Goal: Information Seeking & Learning: Compare options

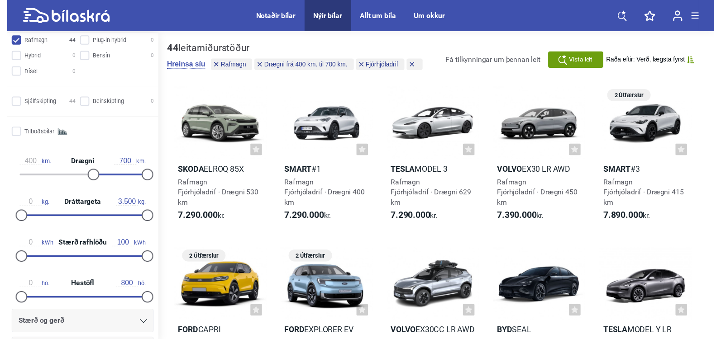
scroll to position [226, 0]
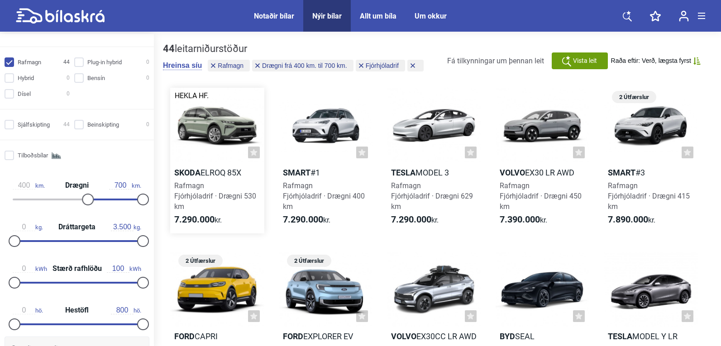
click at [199, 173] on b "Skoda" at bounding box center [187, 173] width 26 height 10
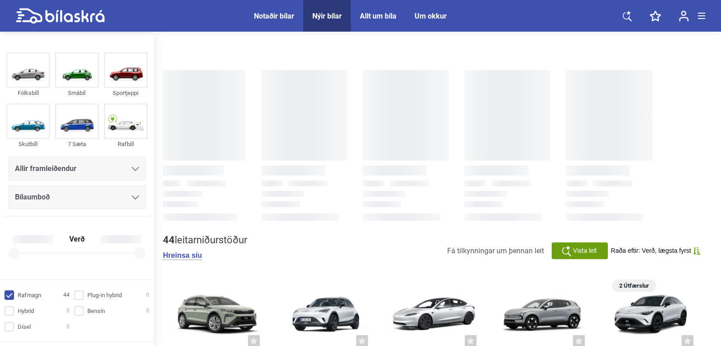
checkbox input "true"
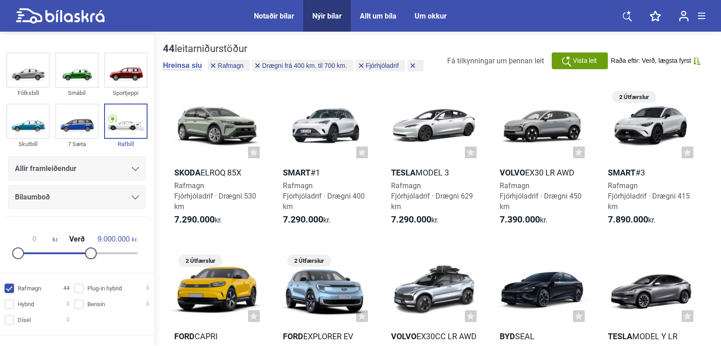
type input "8.500.000"
drag, startPoint x: 136, startPoint y: 253, endPoint x: 67, endPoint y: 265, distance: 69.7
click at [67, 265] on div "0 kr. Verð 8.500.000 kr." at bounding box center [76, 245] width 139 height 42
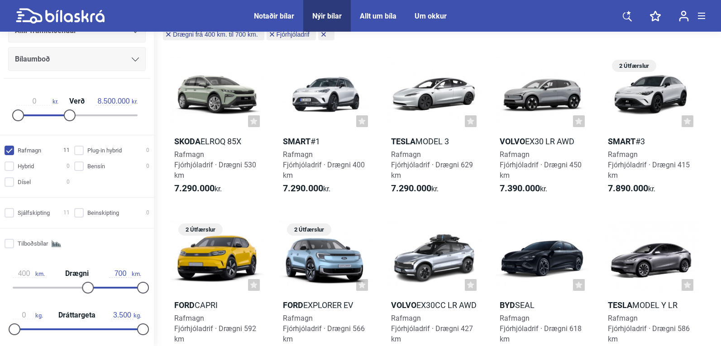
scroll to position [181, 0]
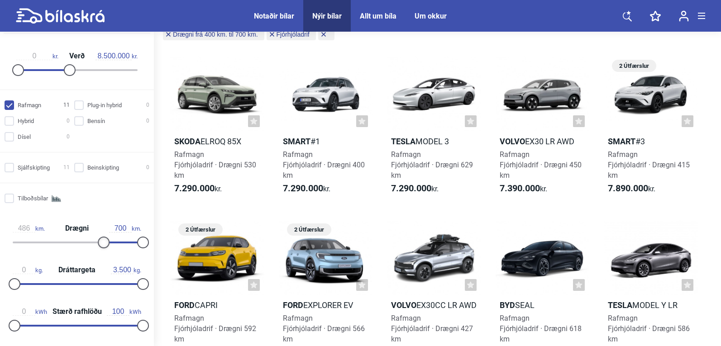
drag, startPoint x: 89, startPoint y: 242, endPoint x: 105, endPoint y: 244, distance: 15.5
click at [105, 244] on div at bounding box center [104, 243] width 12 height 12
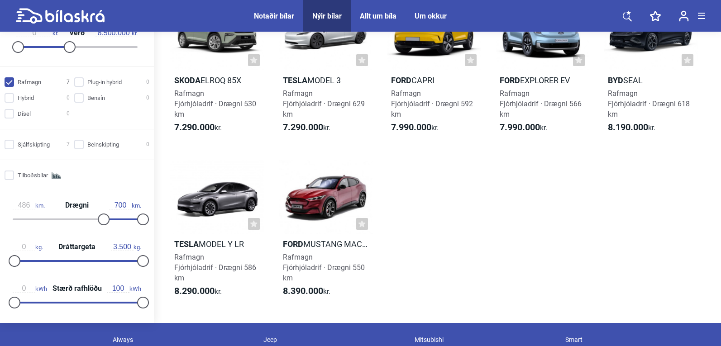
scroll to position [90, 0]
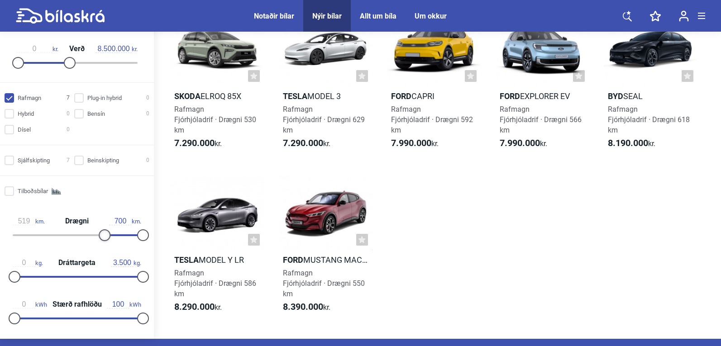
type input "521"
drag, startPoint x: 104, startPoint y: 234, endPoint x: 110, endPoint y: 236, distance: 6.6
click at [110, 236] on div at bounding box center [110, 235] width 12 height 12
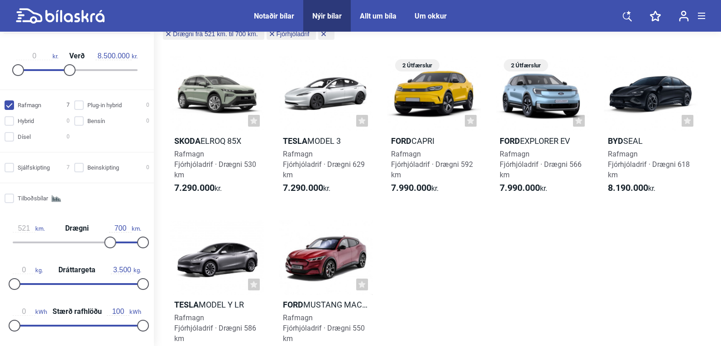
scroll to position [45, 0]
click at [272, 14] on div "Notaðir bílar" at bounding box center [274, 16] width 40 height 9
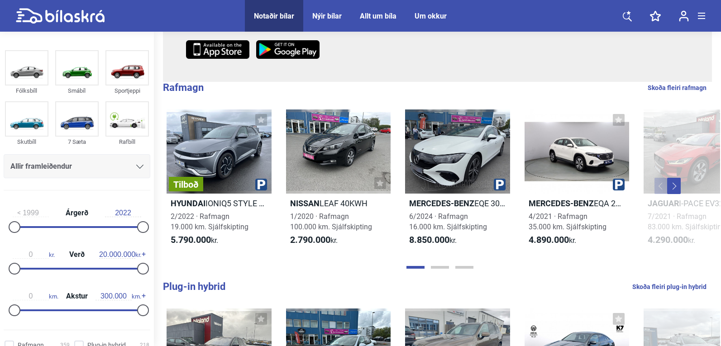
scroll to position [181, 0]
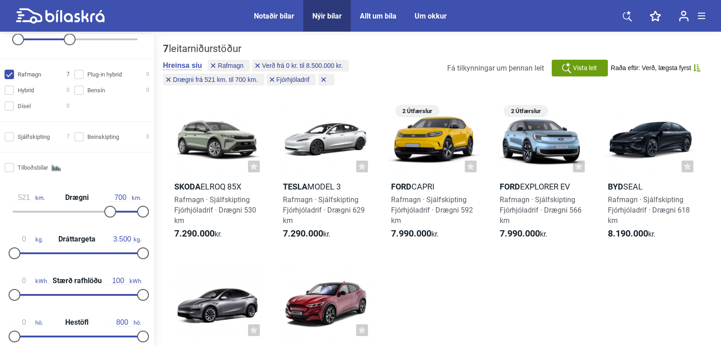
scroll to position [226, 0]
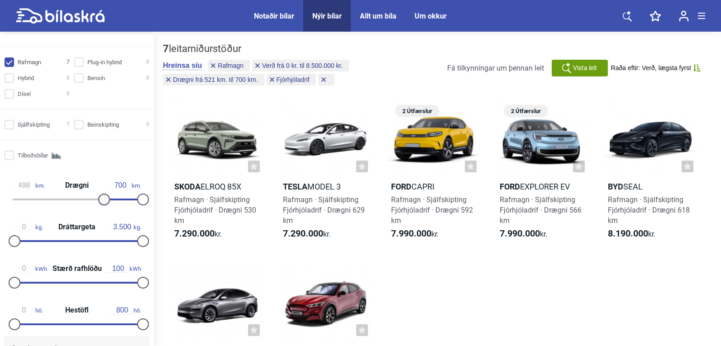
type input "501"
drag, startPoint x: 107, startPoint y: 200, endPoint x: 103, endPoint y: 204, distance: 5.1
click at [103, 204] on div at bounding box center [106, 200] width 12 height 12
